Goal: Transaction & Acquisition: Book appointment/travel/reservation

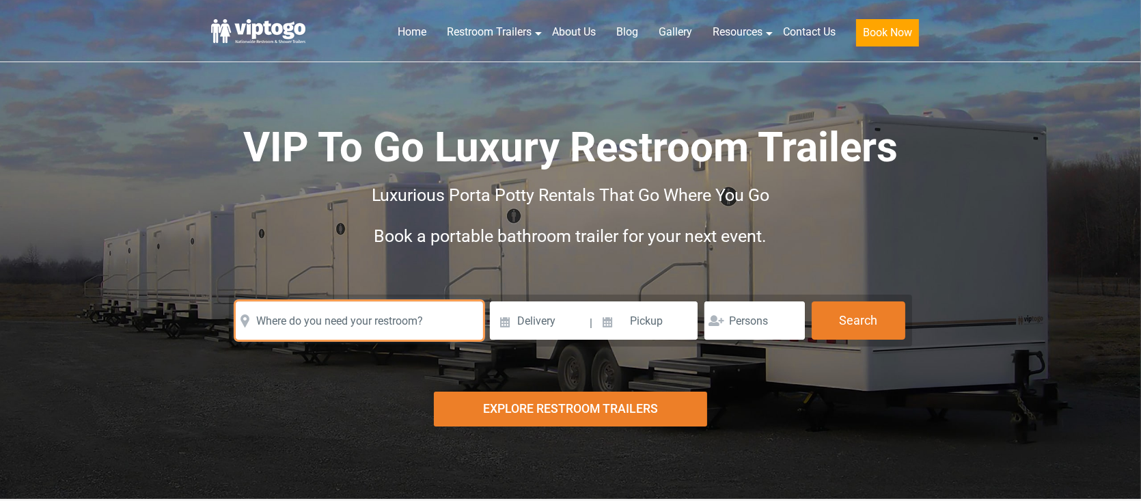
click at [375, 314] on input "text" at bounding box center [359, 320] width 247 height 38
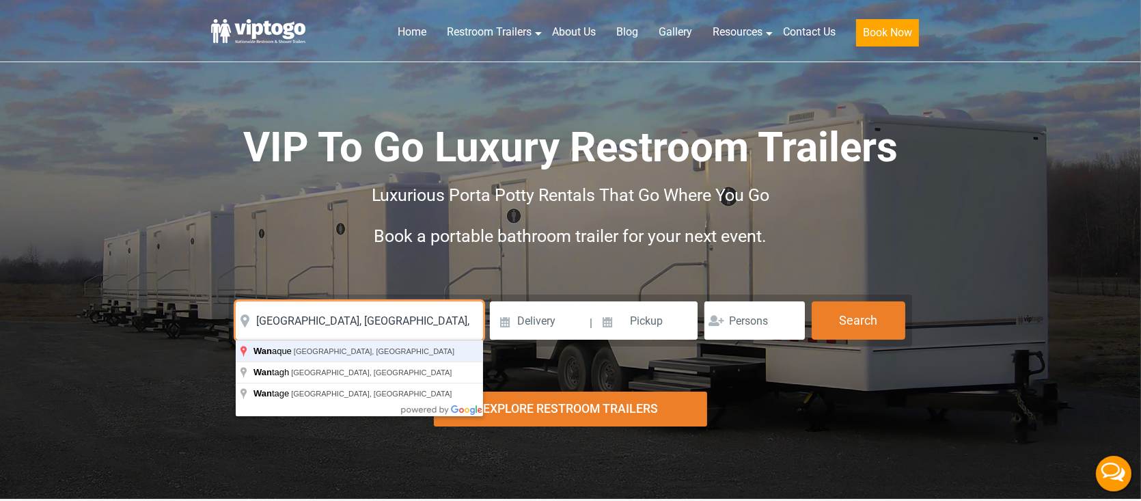
type input "[GEOGRAPHIC_DATA], [GEOGRAPHIC_DATA], [GEOGRAPHIC_DATA]"
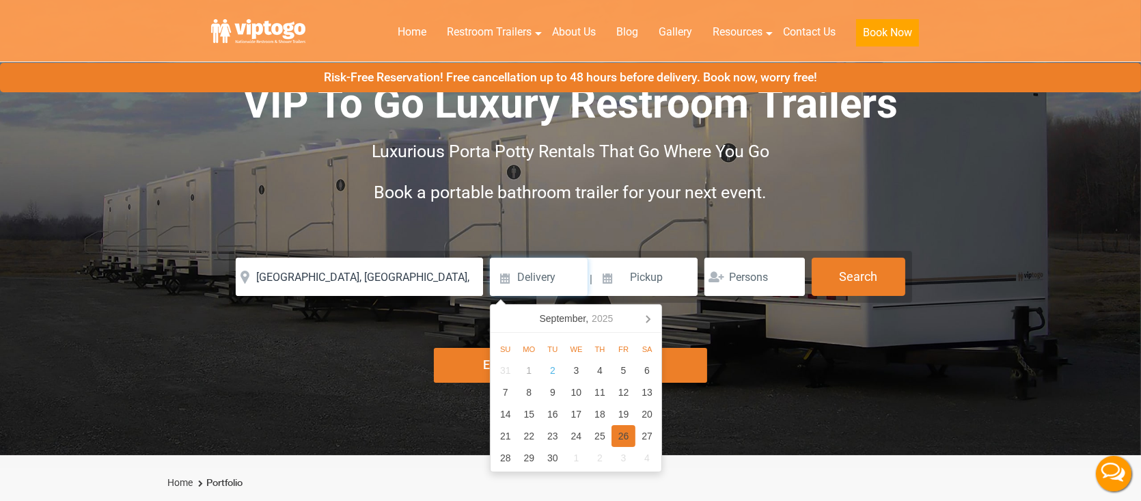
scroll to position [68, 0]
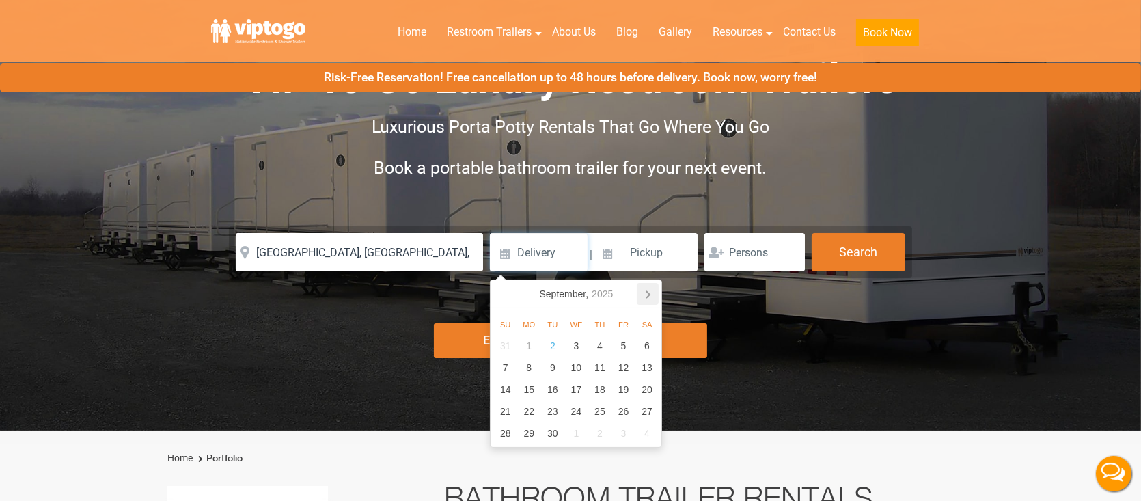
click at [643, 290] on icon at bounding box center [648, 294] width 22 height 22
click at [624, 392] on div "17" at bounding box center [623, 389] width 24 height 22
type input "10/17/2025"
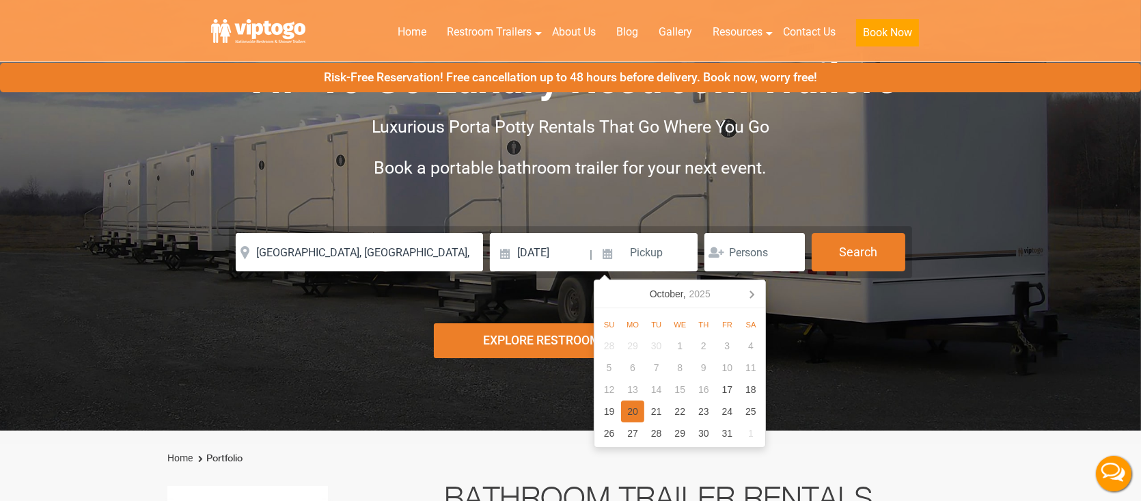
click at [629, 409] on div "20" at bounding box center [633, 411] width 24 height 22
type input "[DATE]"
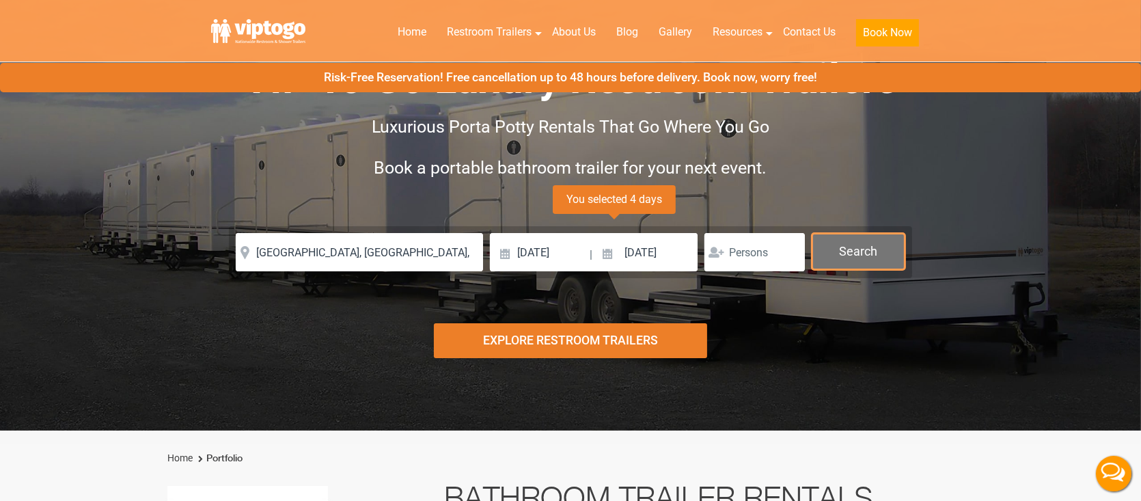
click at [855, 243] on button "Search" at bounding box center [859, 251] width 94 height 37
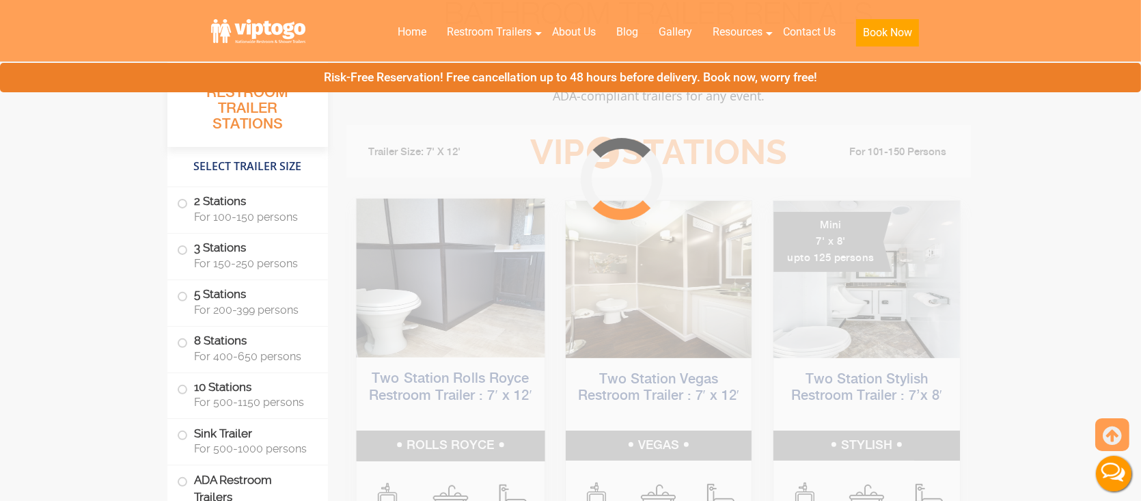
scroll to position [553, 0]
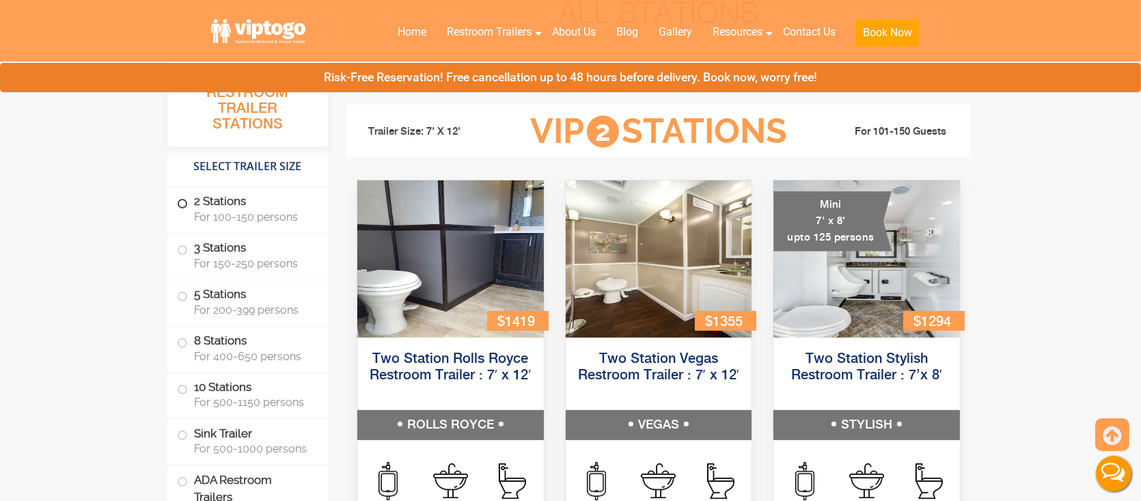
click at [245, 223] on span "For 100-150 persons" at bounding box center [252, 216] width 117 height 13
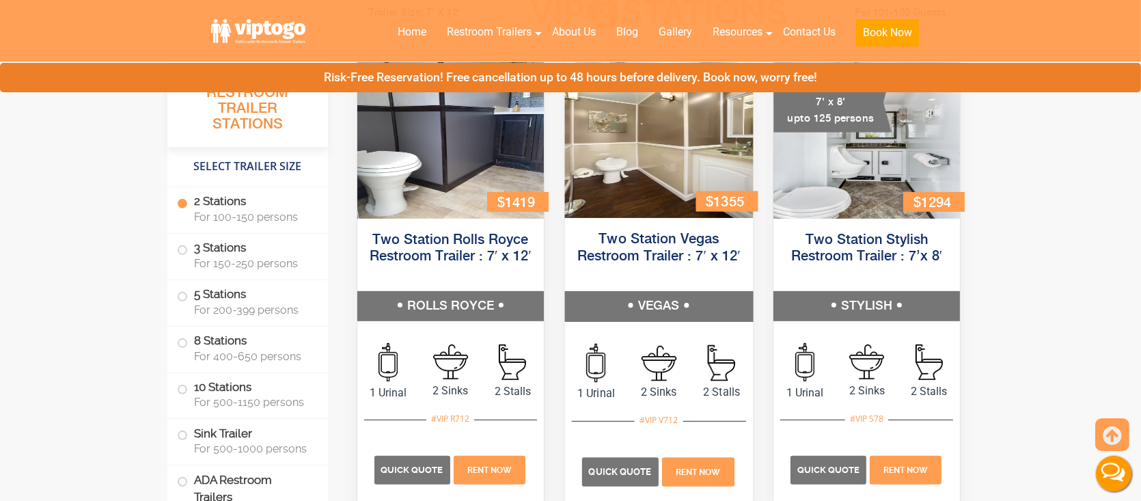
scroll to position [739, 0]
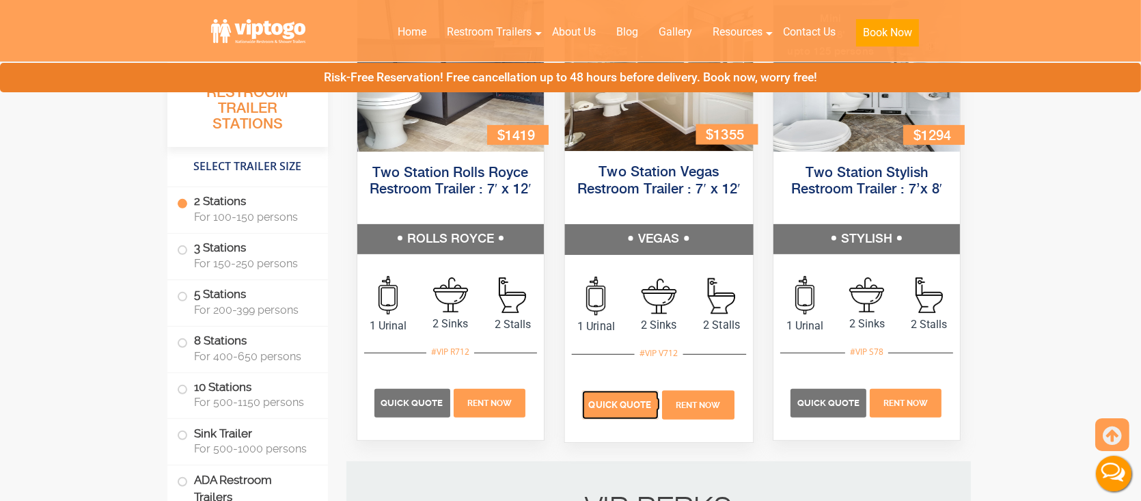
click at [622, 415] on p "Quick Quote" at bounding box center [619, 404] width 77 height 29
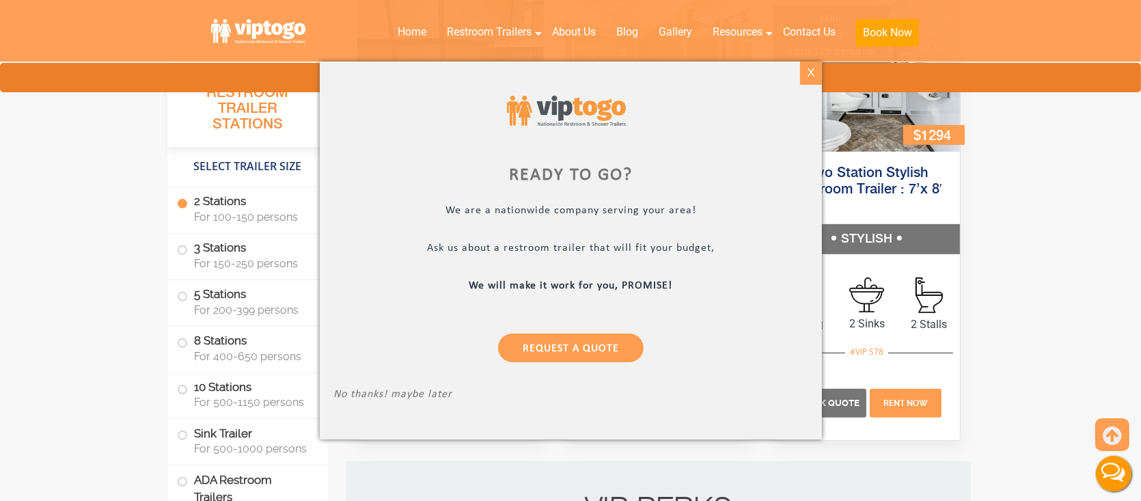
click at [806, 81] on div "X" at bounding box center [810, 72] width 21 height 23
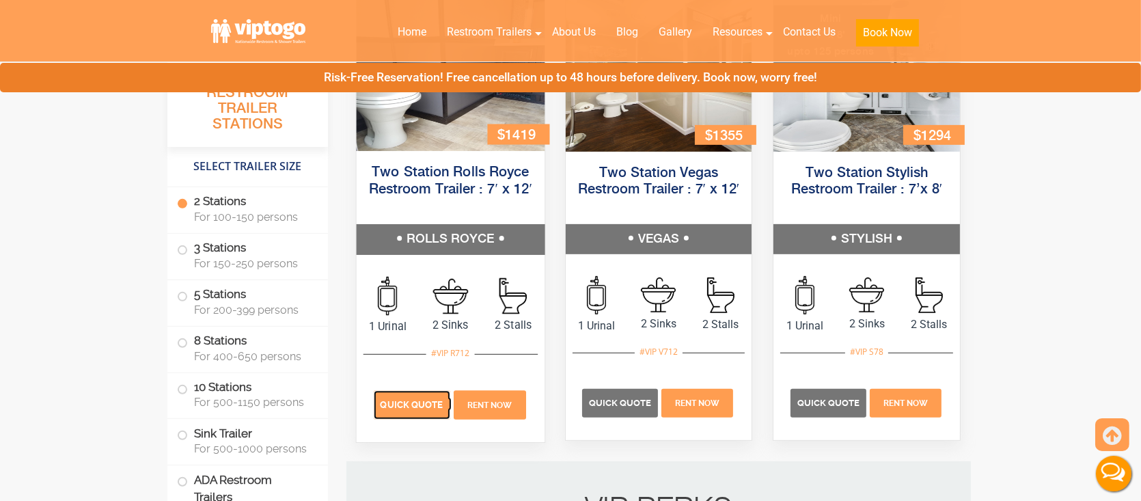
click at [407, 412] on p "Quick Quote" at bounding box center [411, 404] width 77 height 29
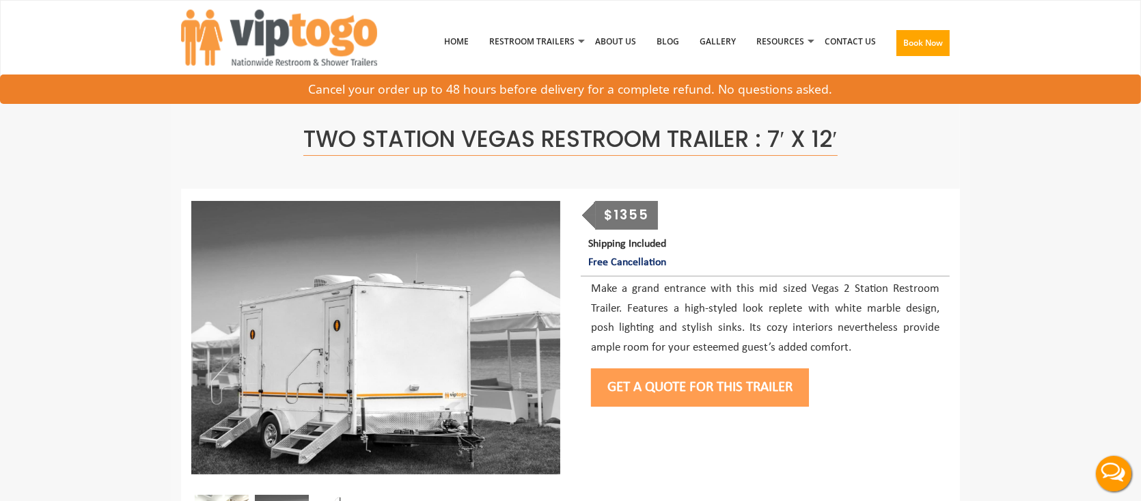
click at [673, 388] on button "Get a Quote for this Trailer" at bounding box center [700, 387] width 218 height 38
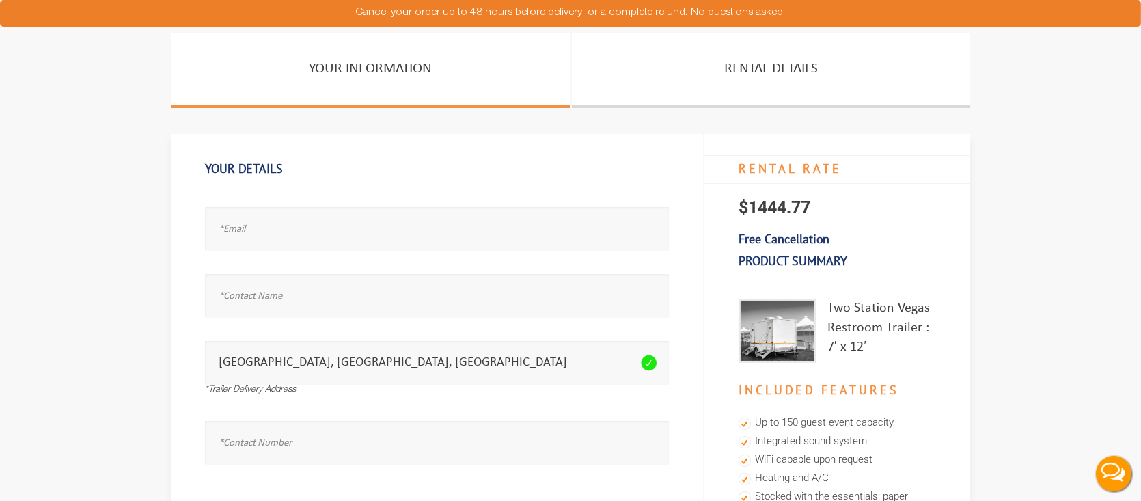
click at [240, 204] on div "Email address seems invalid." at bounding box center [437, 223] width 464 height 67
click at [281, 236] on input "text" at bounding box center [437, 228] width 464 height 43
type input "test.test@test.com"
type input "r"
type input "test"
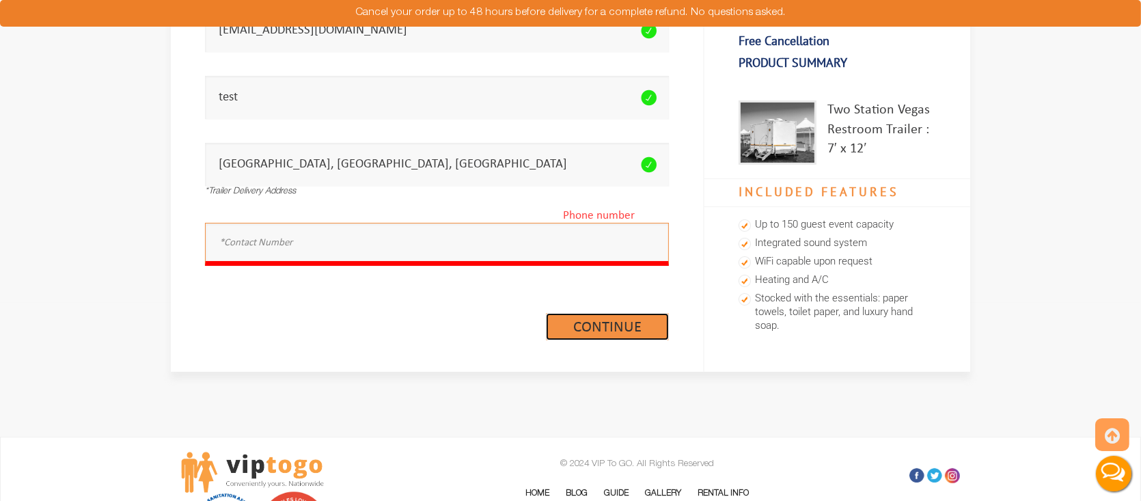
scroll to position [273, 0]
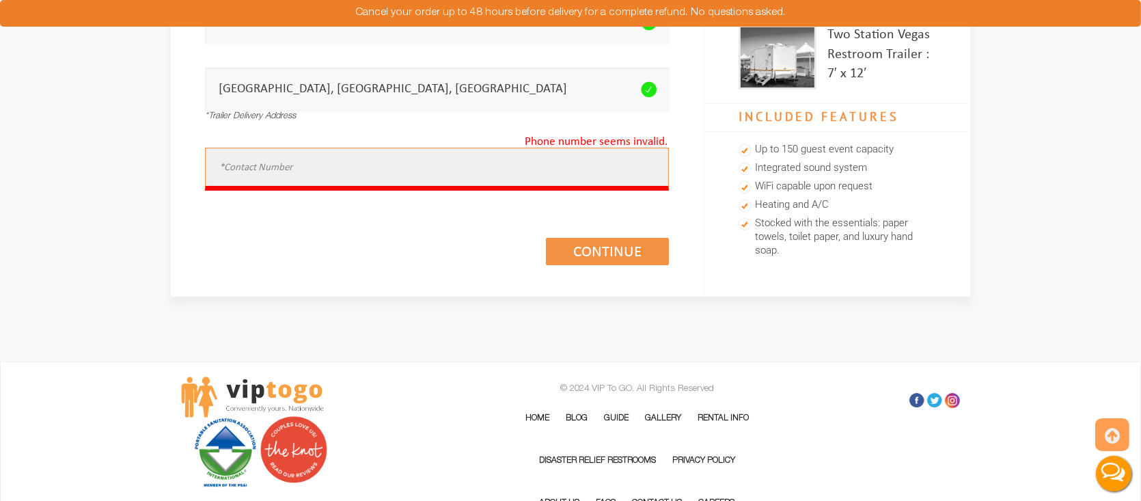
click at [315, 170] on input "text" at bounding box center [437, 169] width 464 height 43
type input "1"
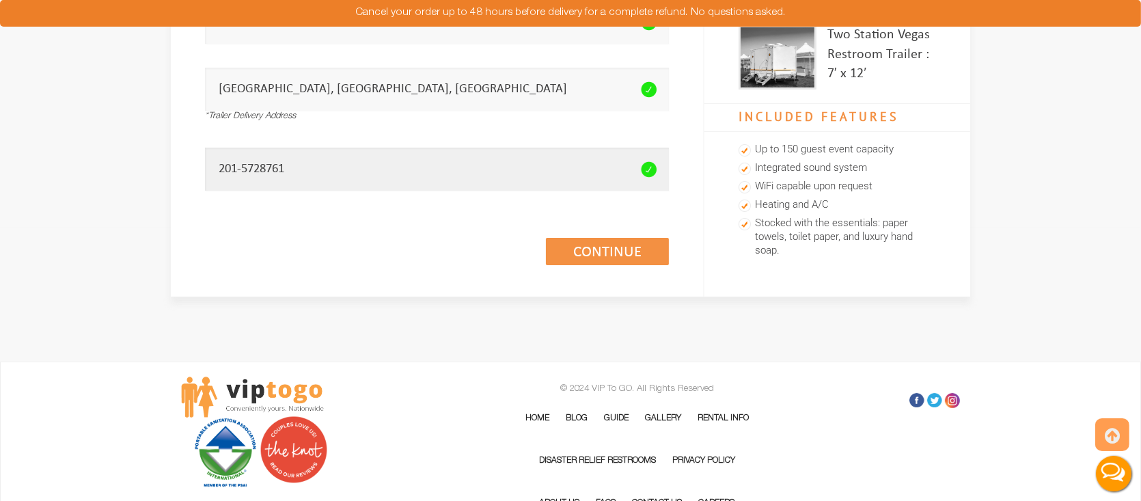
click at [262, 168] on input "201-5728761" at bounding box center [437, 169] width 464 height 43
type input "201-572-8761"
click at [615, 250] on link "Continue (1/3)" at bounding box center [607, 251] width 123 height 27
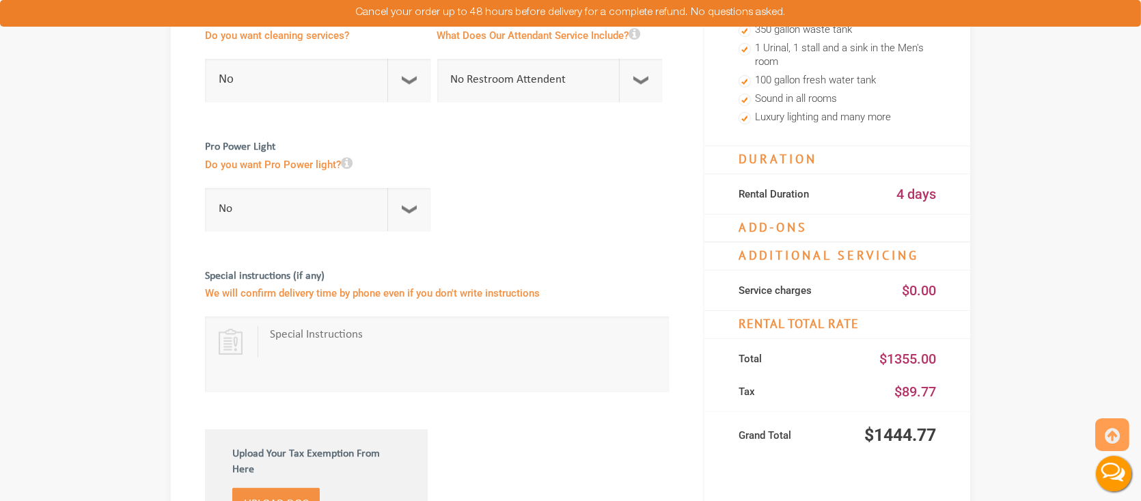
scroll to position [478, 0]
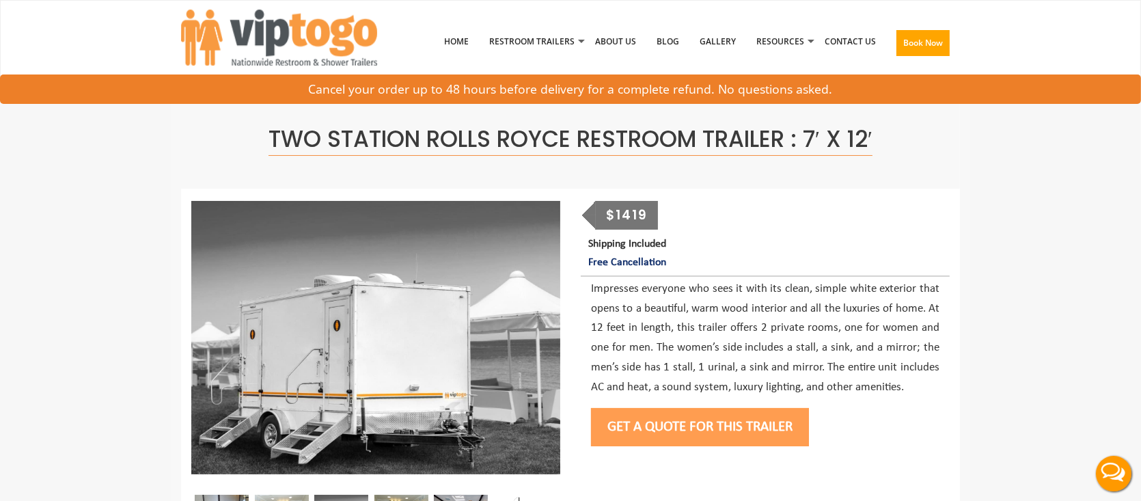
click at [682, 430] on button "Get a Quote for this Trailer" at bounding box center [700, 427] width 218 height 38
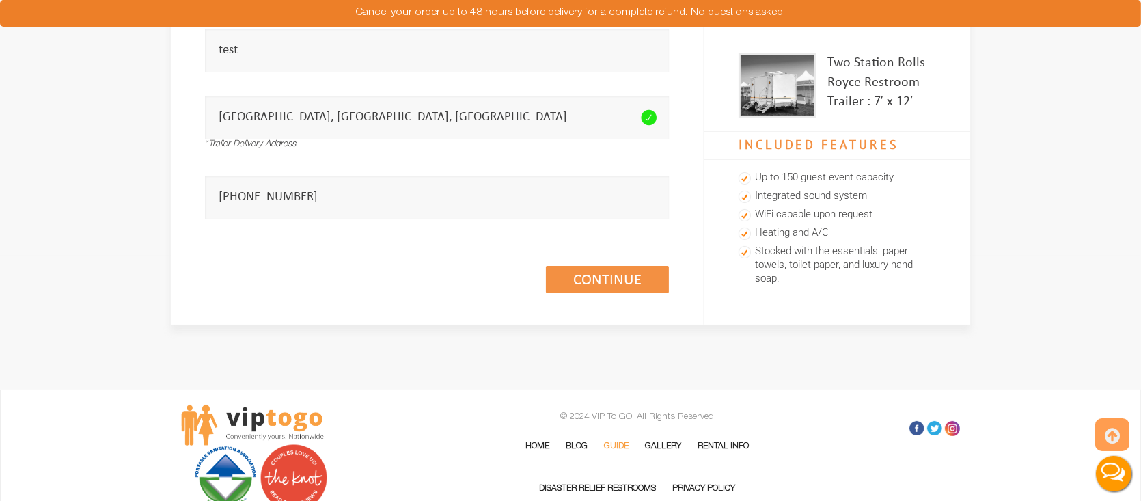
scroll to position [273, 0]
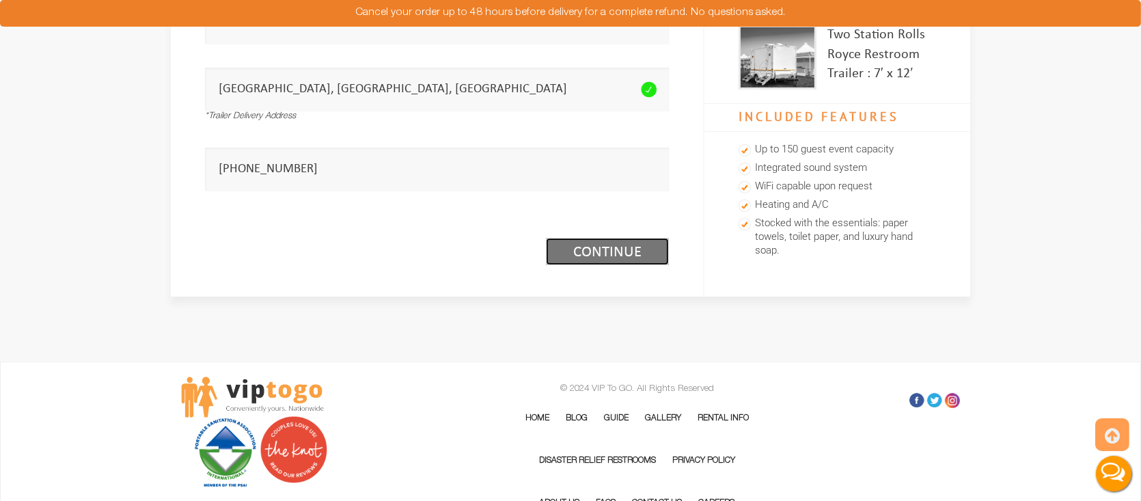
click at [580, 249] on link "Continue (1/3)" at bounding box center [607, 251] width 123 height 27
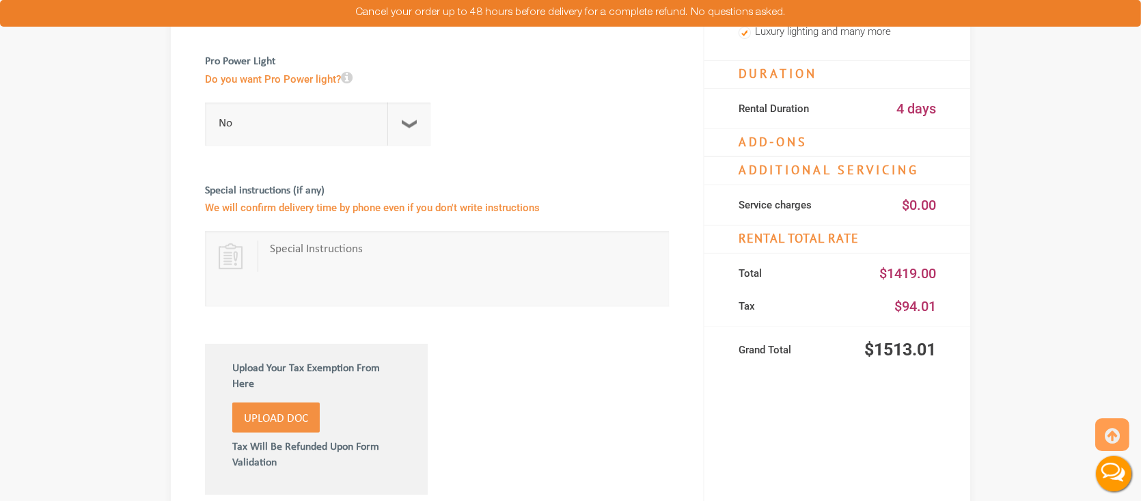
scroll to position [546, 0]
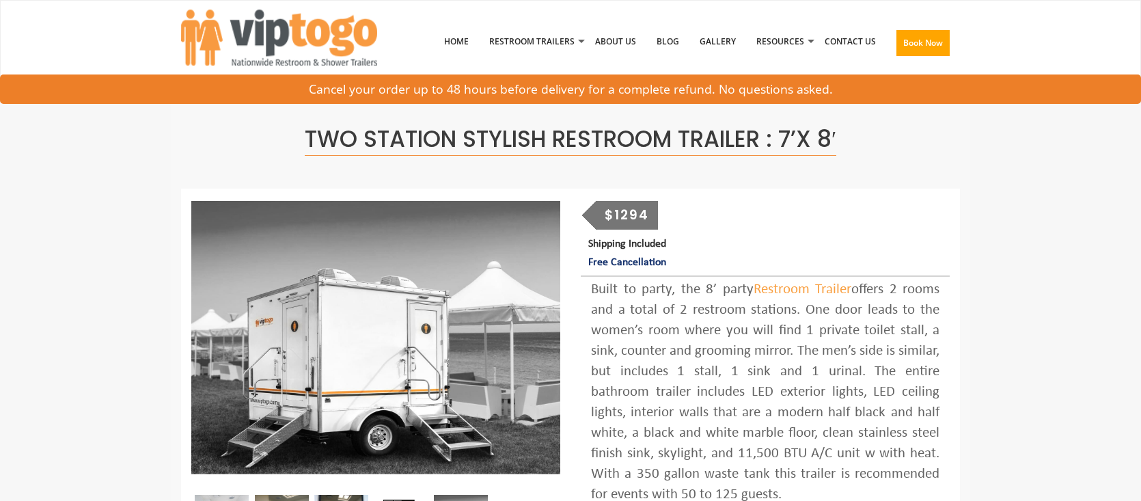
click at [816, 451] on div "Built to party, the 8’ party Restroom Trailer offers 2 rooms and a total of 2 r…" at bounding box center [765, 391] width 348 height 225
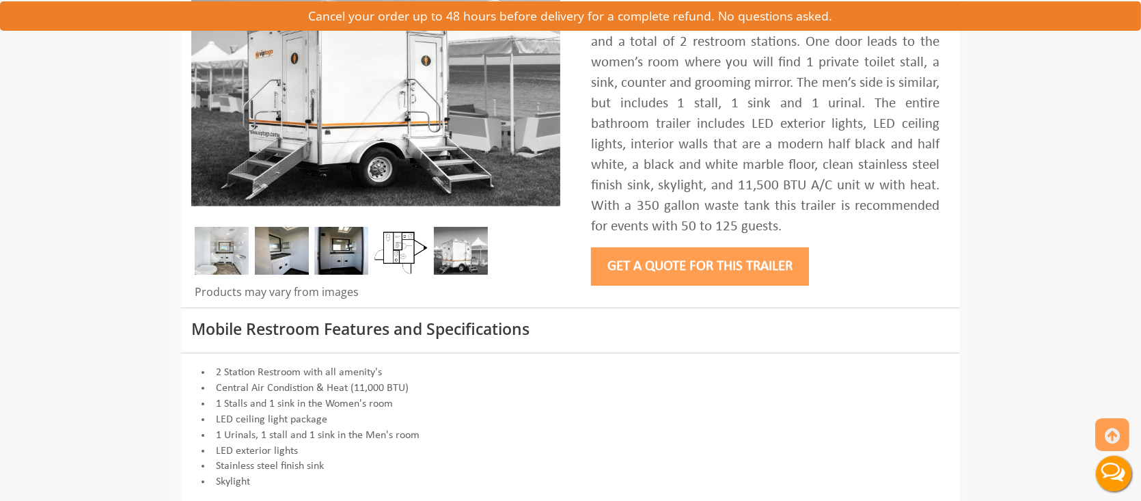
scroll to position [273, 0]
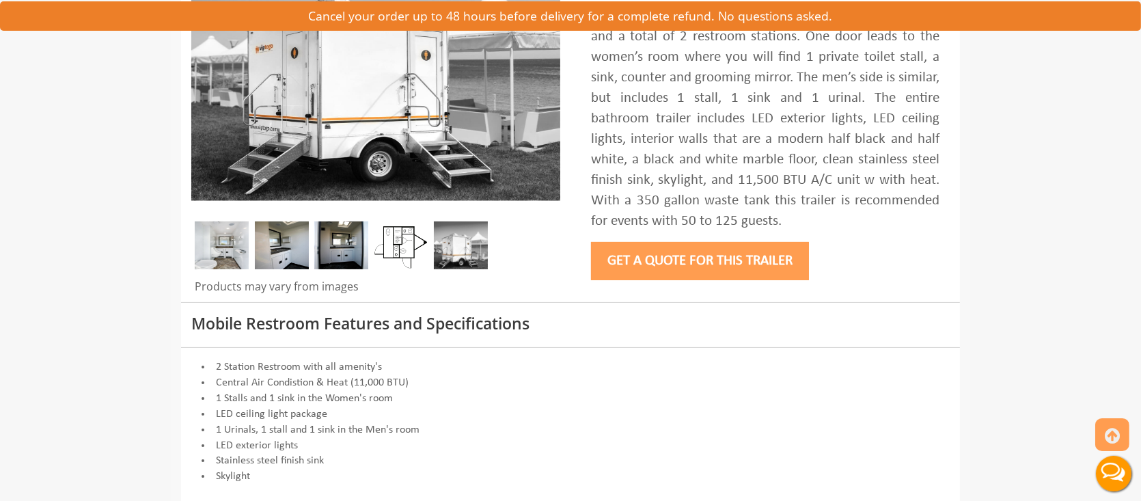
click at [670, 270] on button "Get a Quote for this Trailer" at bounding box center [700, 261] width 218 height 38
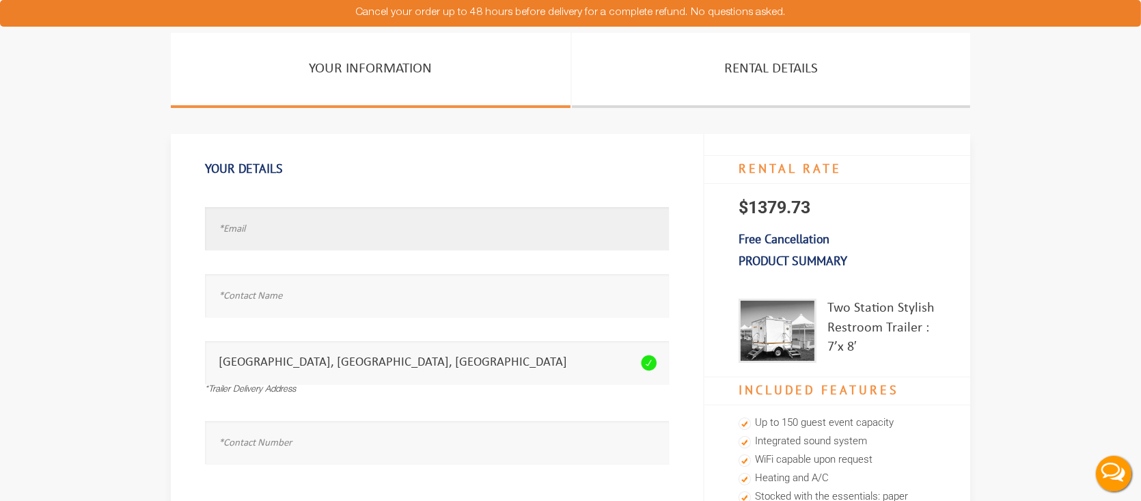
click at [303, 236] on input "text" at bounding box center [437, 228] width 464 height 43
type input "[EMAIL_ADDRESS][DOMAIN_NAME]"
type input "test"
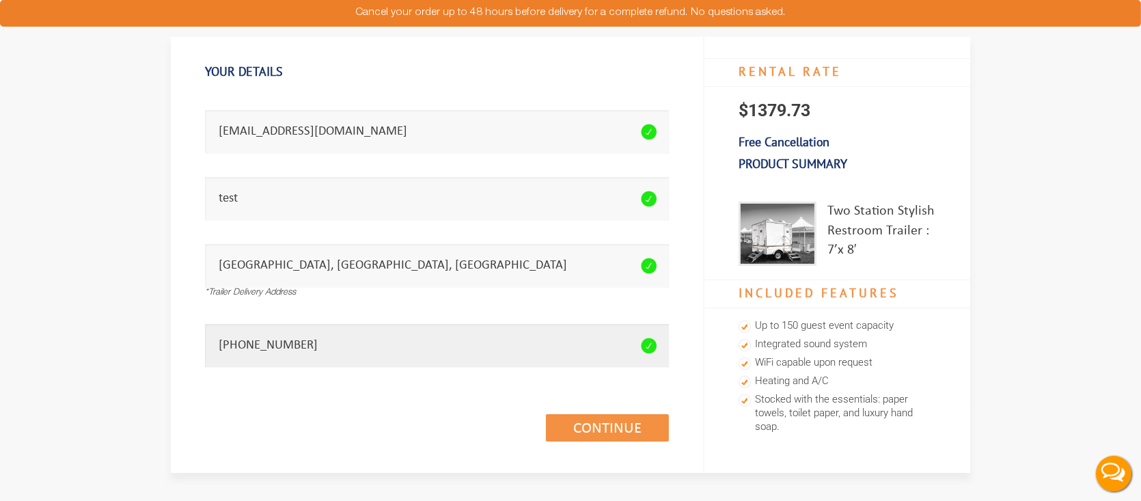
scroll to position [342, 0]
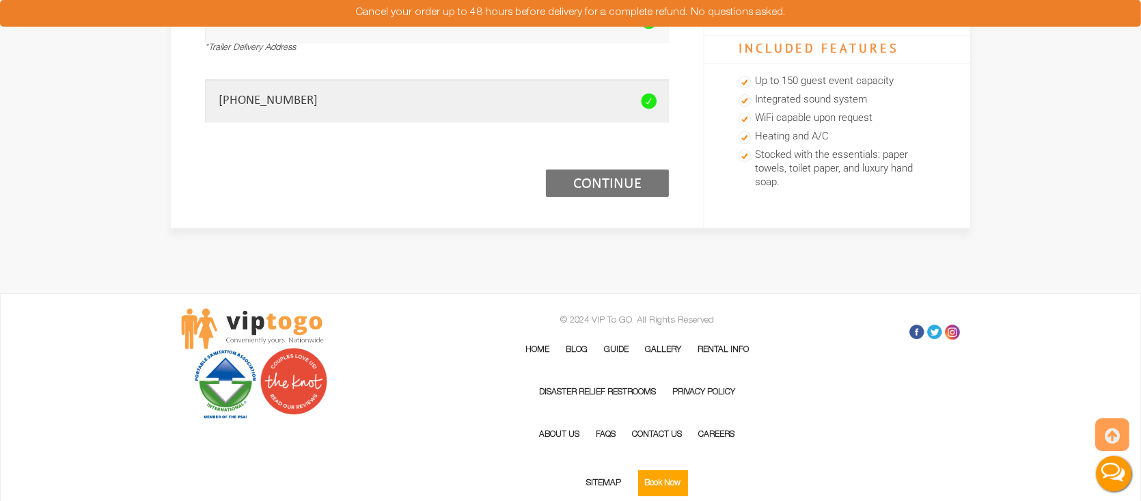
type input "[PHONE_NUMBER]"
click at [615, 185] on link "Continue (1/3)" at bounding box center [607, 182] width 123 height 27
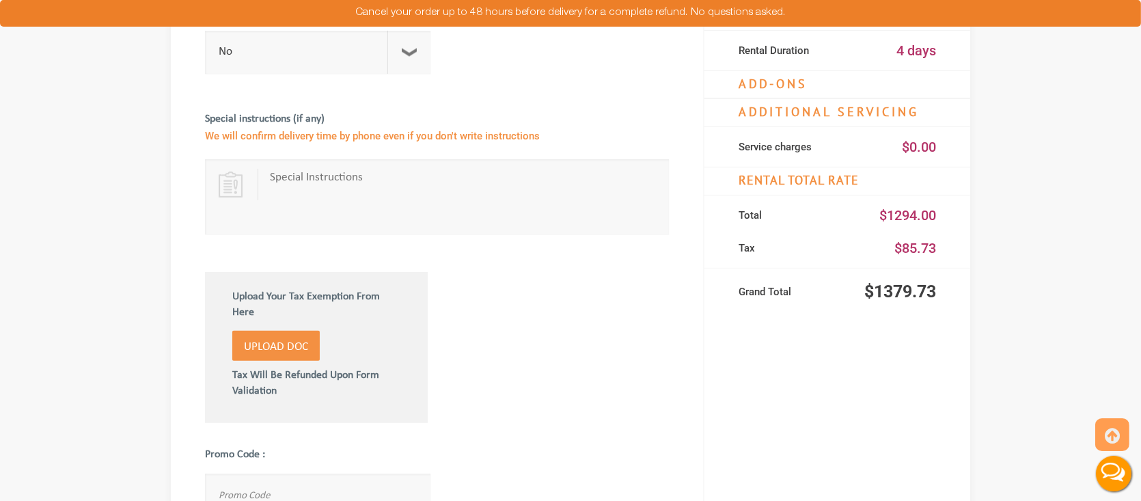
scroll to position [615, 0]
